Goal: Find specific page/section: Find specific page/section

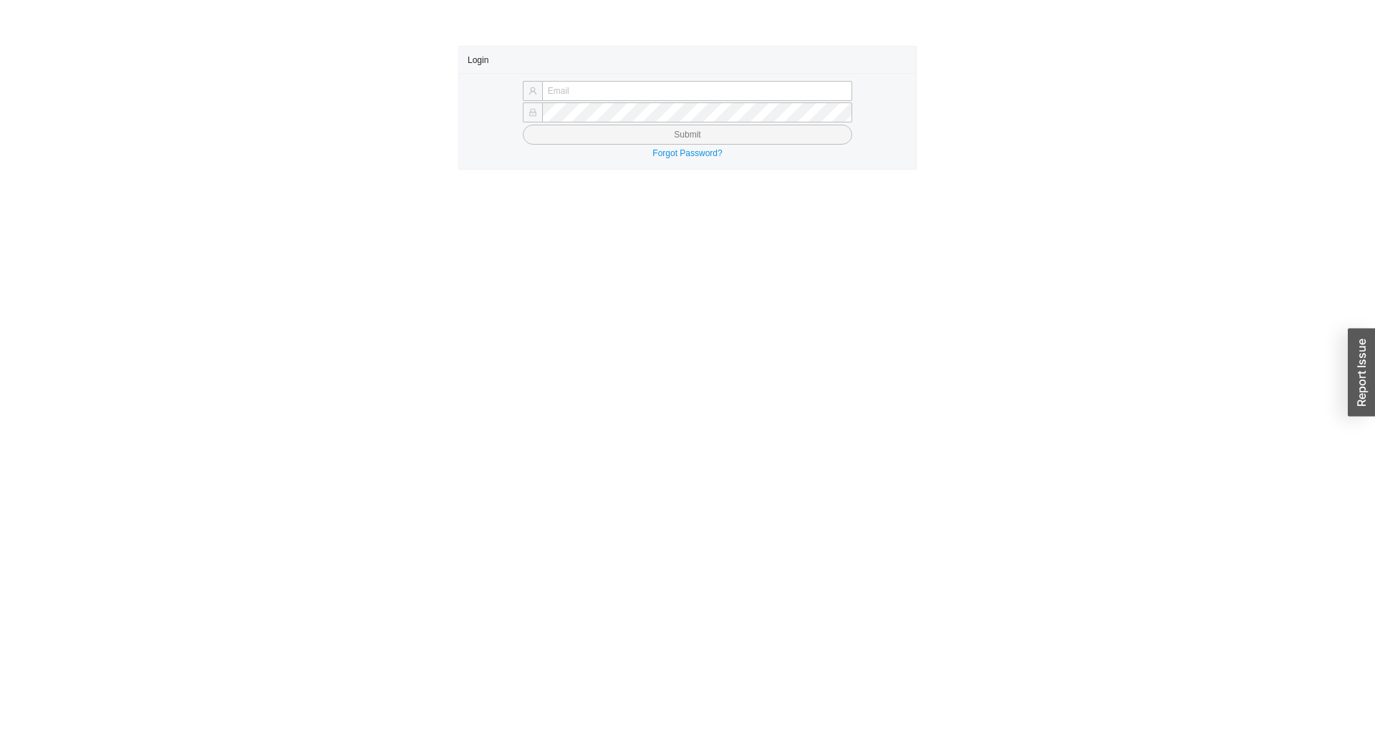
type input "[EMAIL_ADDRESS][DOMAIN_NAME]"
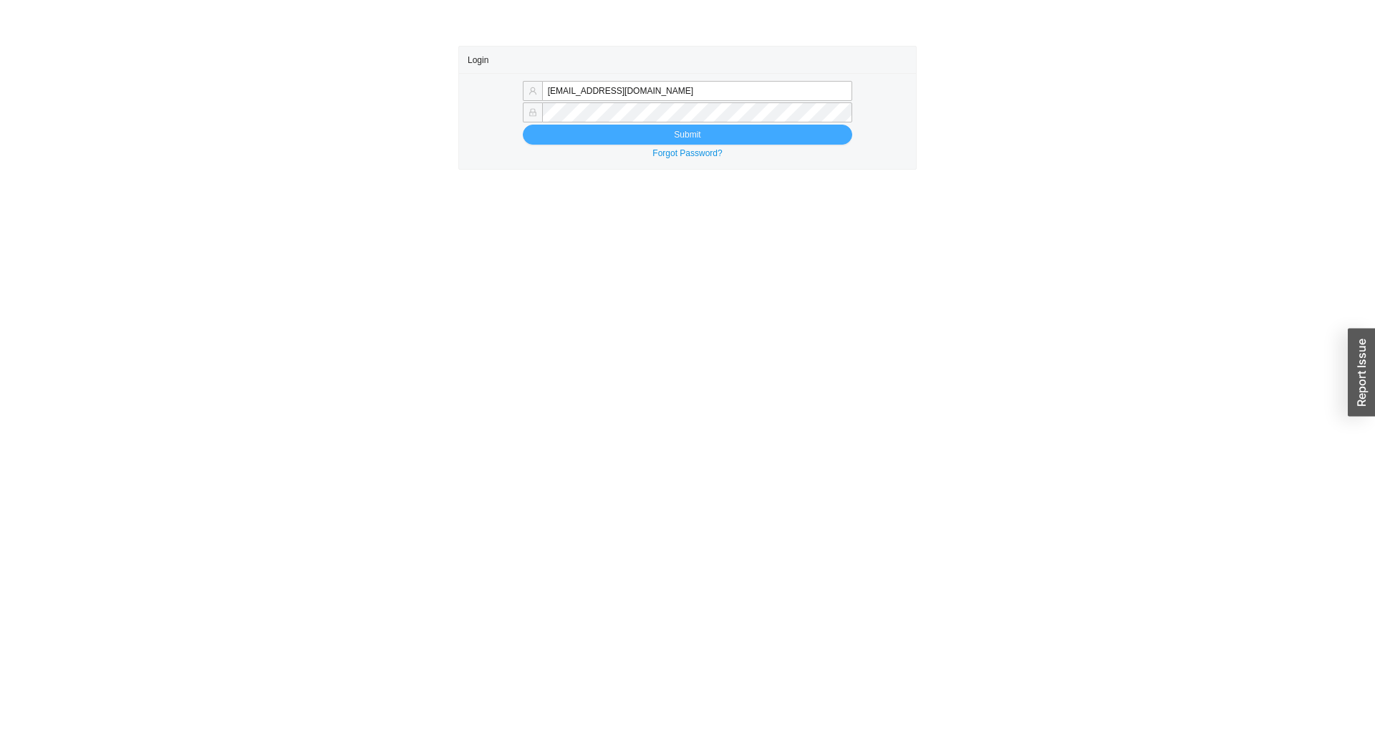
click at [615, 140] on button "Submit" at bounding box center [687, 135] width 329 height 20
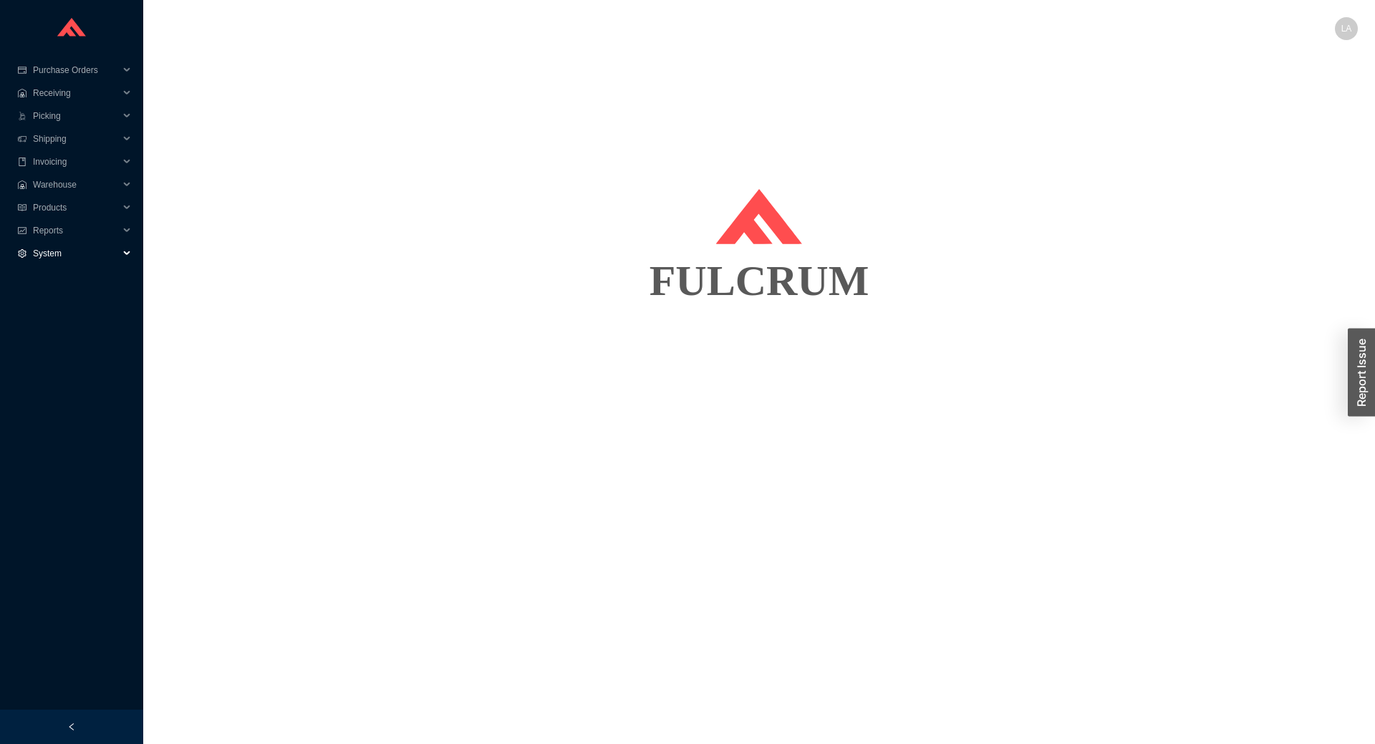
click at [112, 257] on span "System" at bounding box center [76, 253] width 86 height 23
click at [70, 294] on link "Suppliers" at bounding box center [52, 299] width 36 height 10
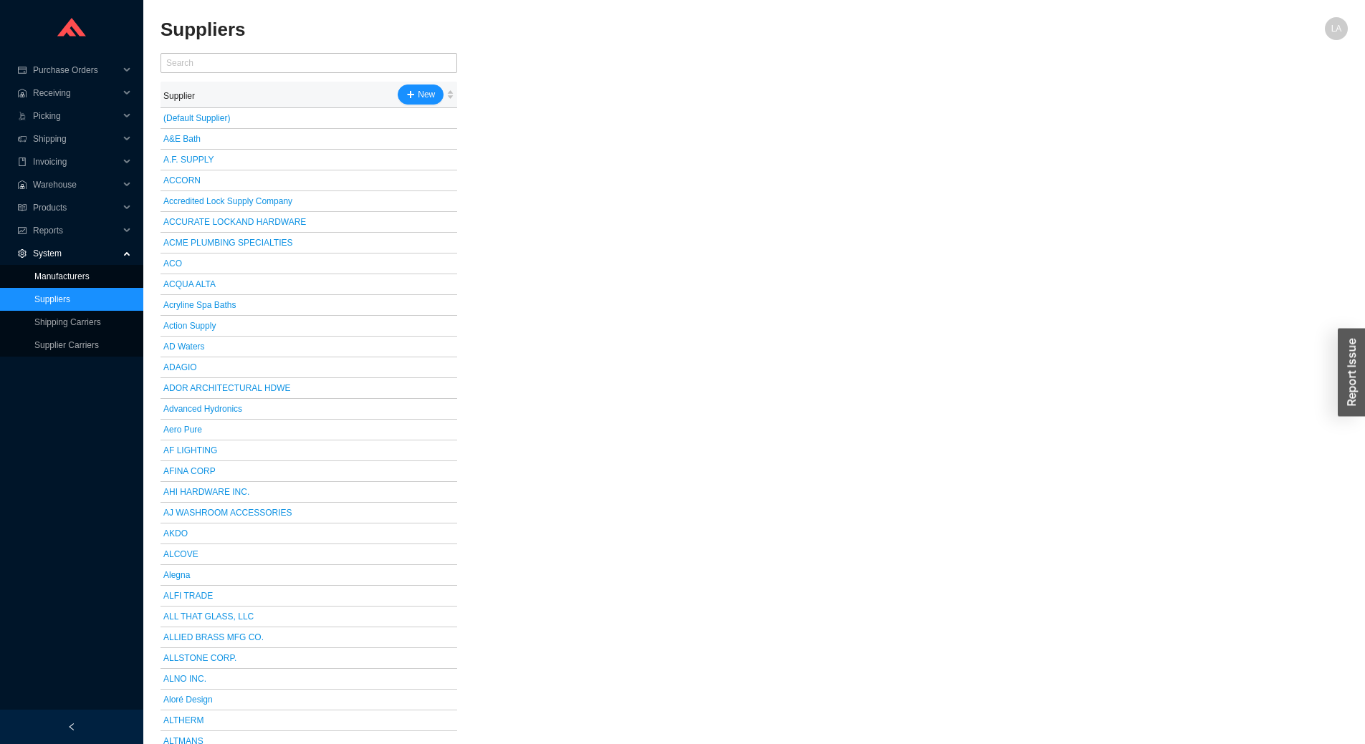
click at [85, 274] on link "Manufacturers" at bounding box center [61, 276] width 55 height 10
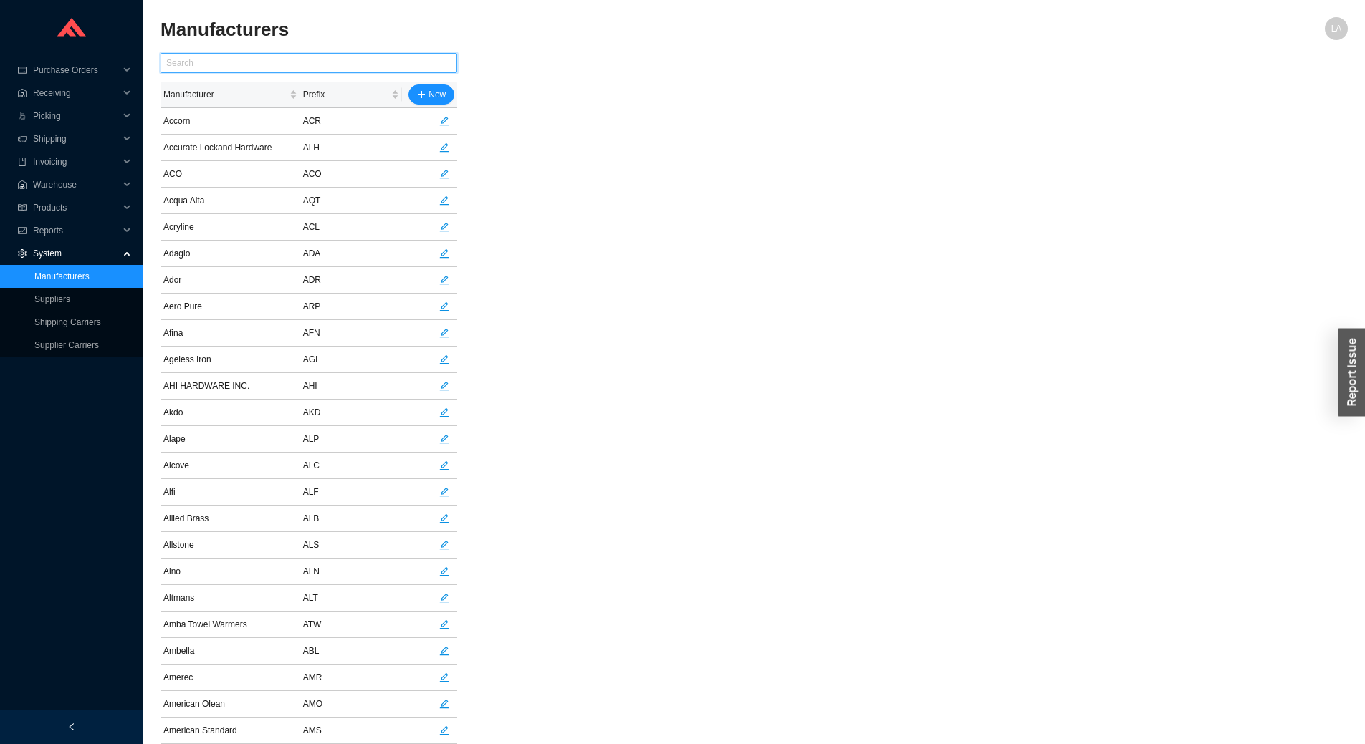
click at [302, 66] on input "text" at bounding box center [308, 63] width 297 height 20
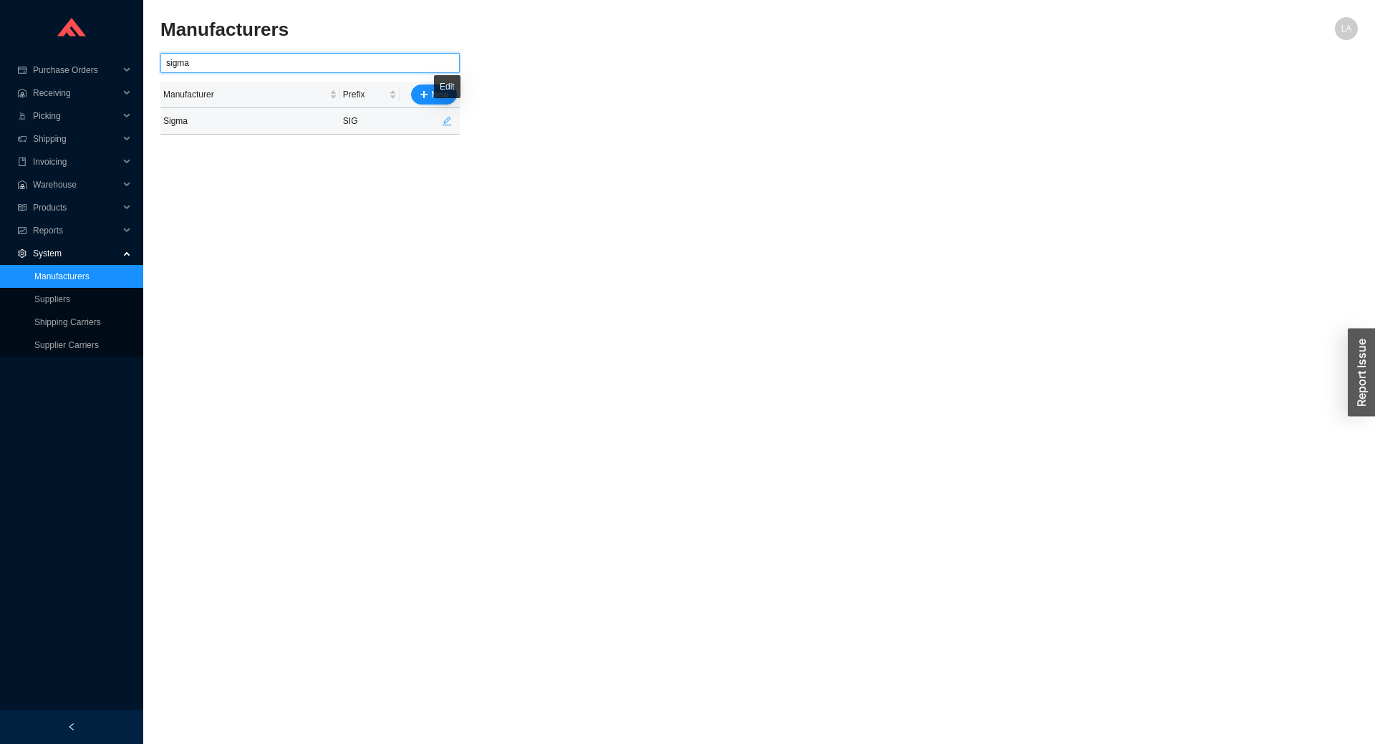
type input "sigma"
click at [441, 121] on span "edit" at bounding box center [447, 121] width 19 height 10
